Goal: Task Accomplishment & Management: Manage account settings

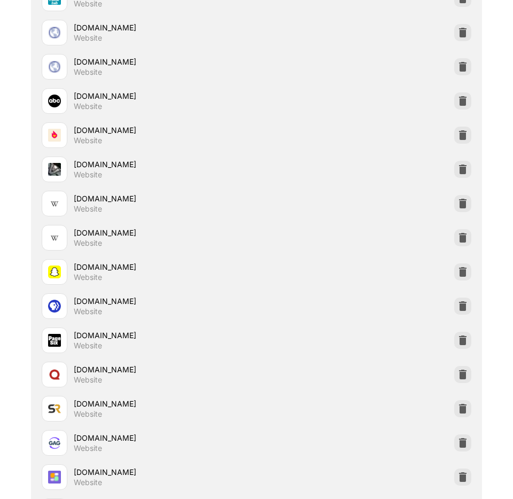
scroll to position [1266, 0]
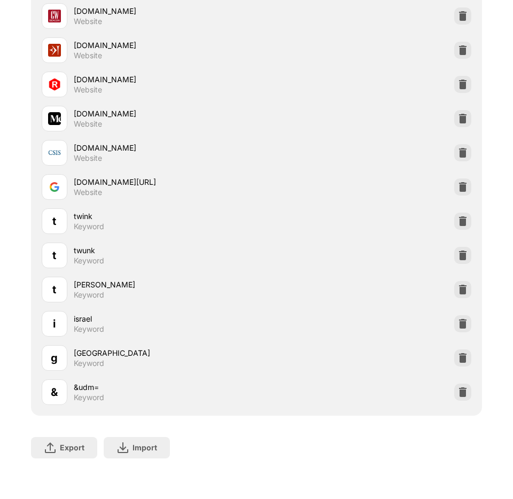
click at [459, 353] on img at bounding box center [463, 358] width 11 height 11
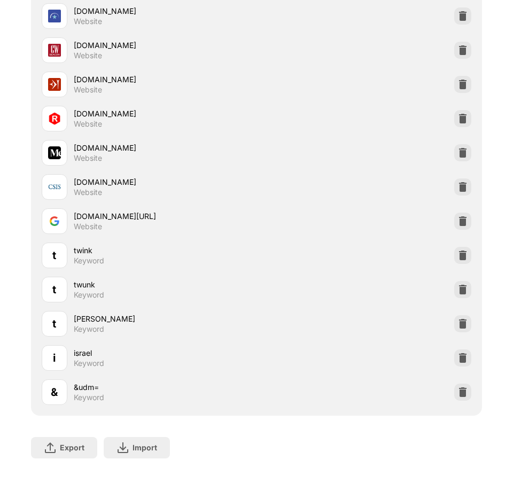
scroll to position [1232, 0]
